Goal: Check status: Check status

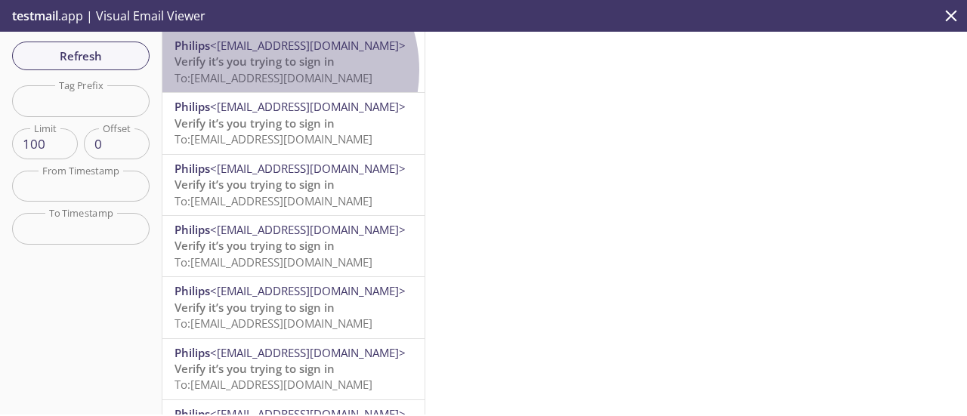
click at [274, 70] on span "To: [EMAIL_ADDRESS][DOMAIN_NAME]" at bounding box center [273, 77] width 198 height 15
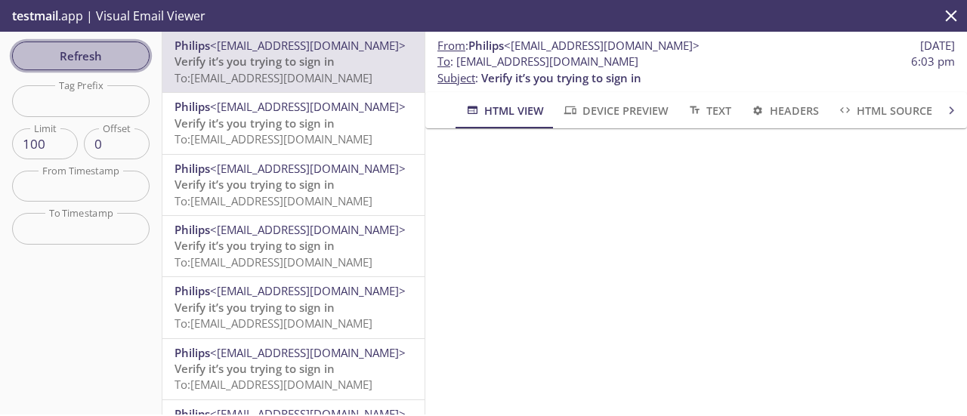
click at [99, 64] on span "Refresh" at bounding box center [80, 56] width 113 height 20
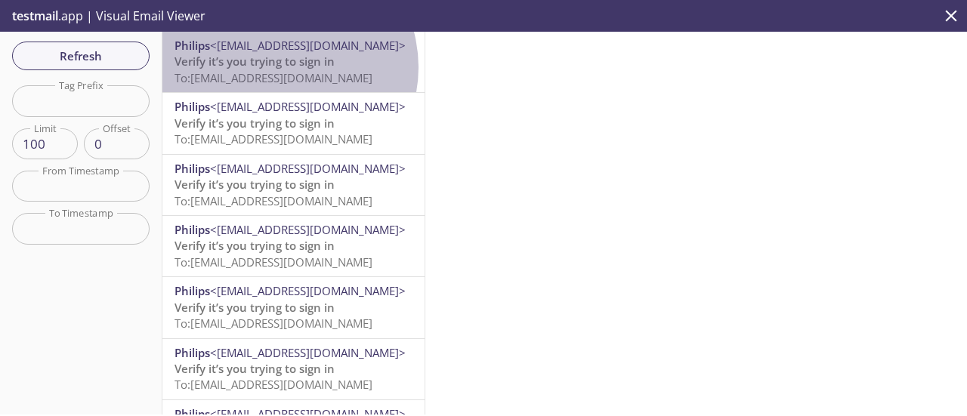
click at [279, 67] on span "Verify it’s you trying to sign in" at bounding box center [254, 61] width 160 height 15
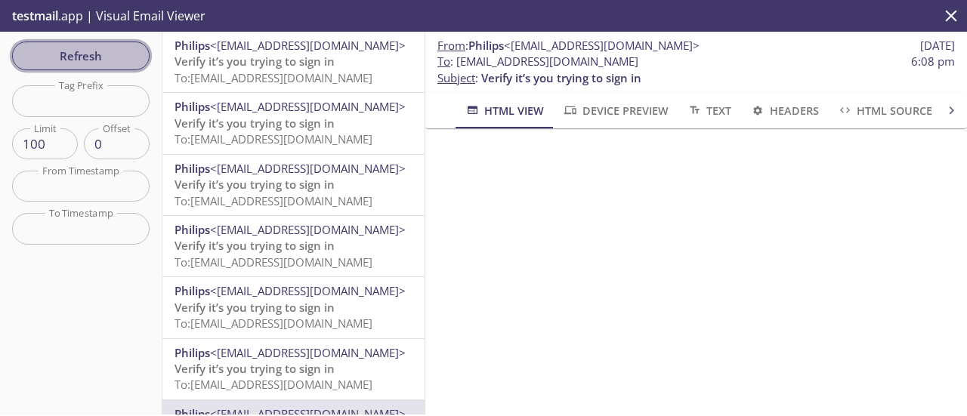
click at [73, 54] on span "Refresh" at bounding box center [80, 56] width 113 height 20
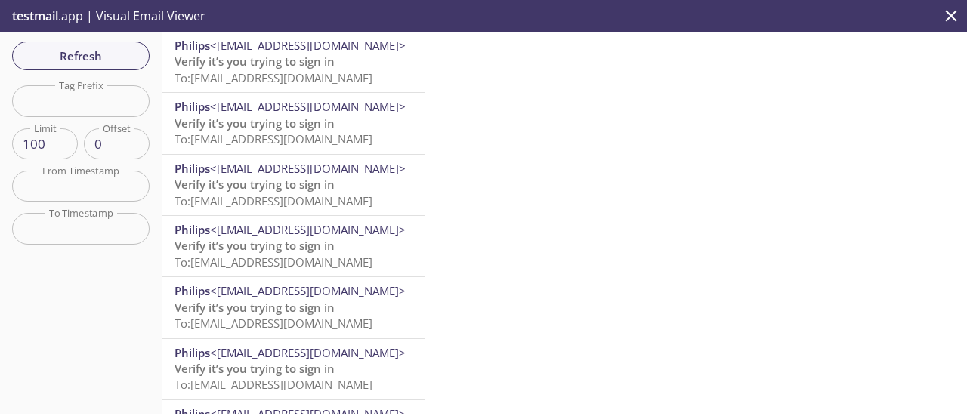
click at [242, 72] on span "To: [EMAIL_ADDRESS][DOMAIN_NAME]" at bounding box center [273, 77] width 198 height 15
